Goal: Transaction & Acquisition: Purchase product/service

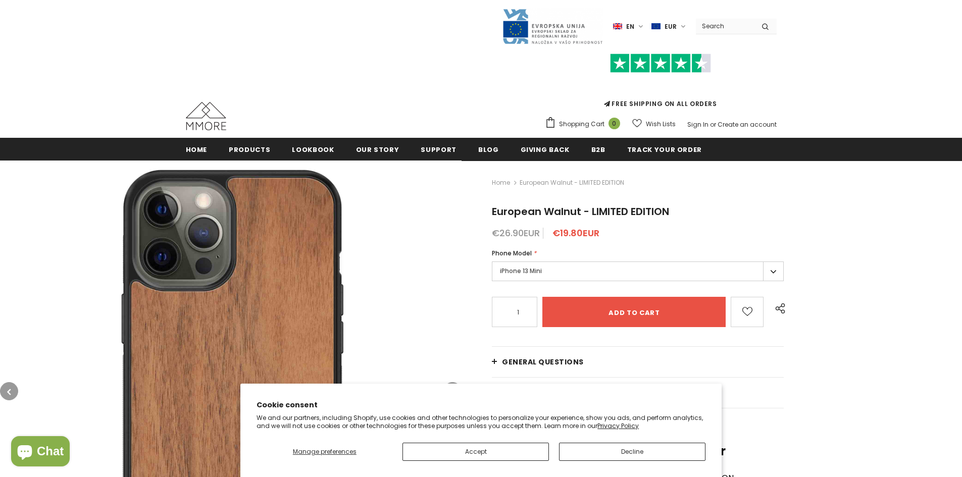
click at [427, 223] on img at bounding box center [231, 392] width 462 height 462
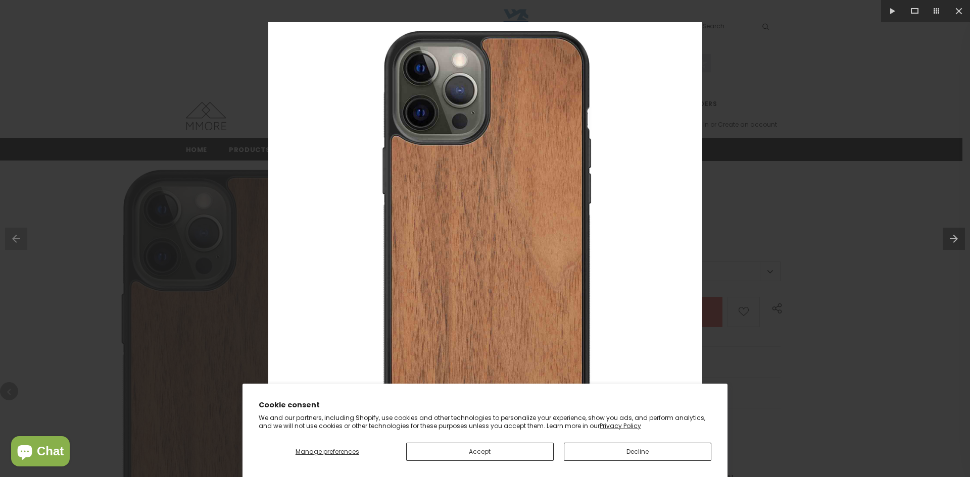
click at [517, 454] on button "Accept" at bounding box center [480, 452] width 148 height 18
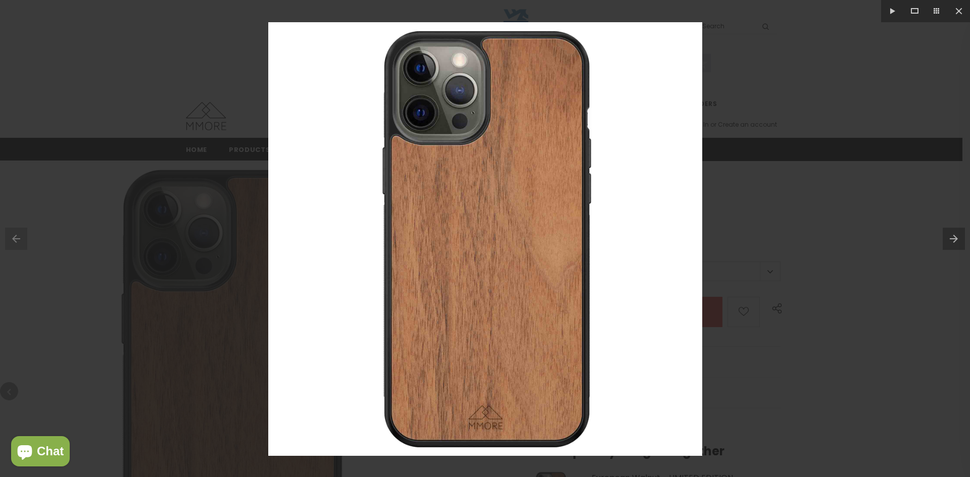
click at [541, 369] on img at bounding box center [485, 239] width 434 height 434
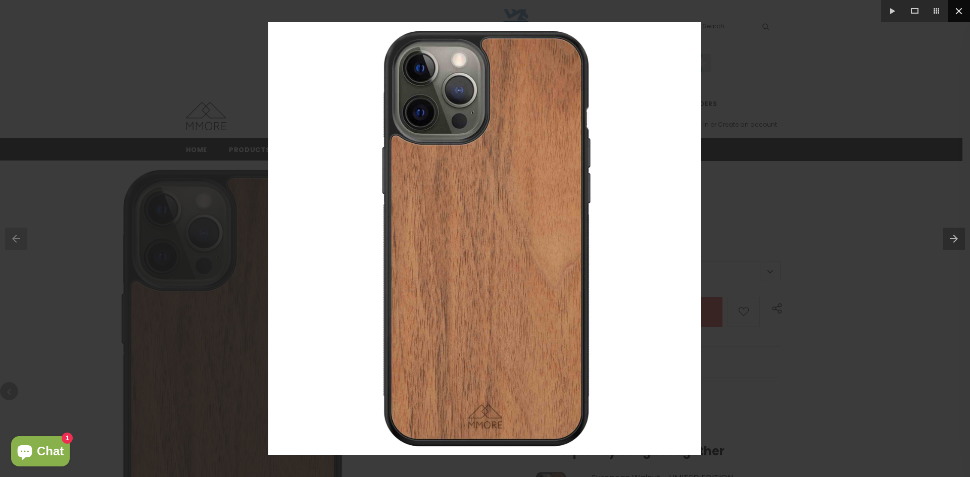
click at [955, 16] on button at bounding box center [959, 11] width 22 height 22
